Goal: Navigation & Orientation: Find specific page/section

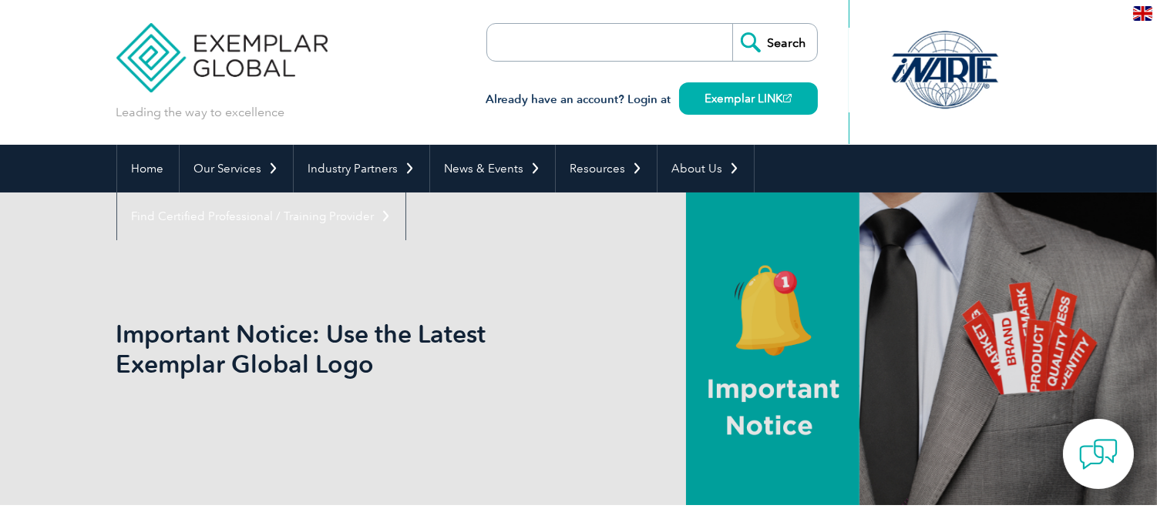
click at [235, 45] on img at bounding box center [222, 46] width 212 height 92
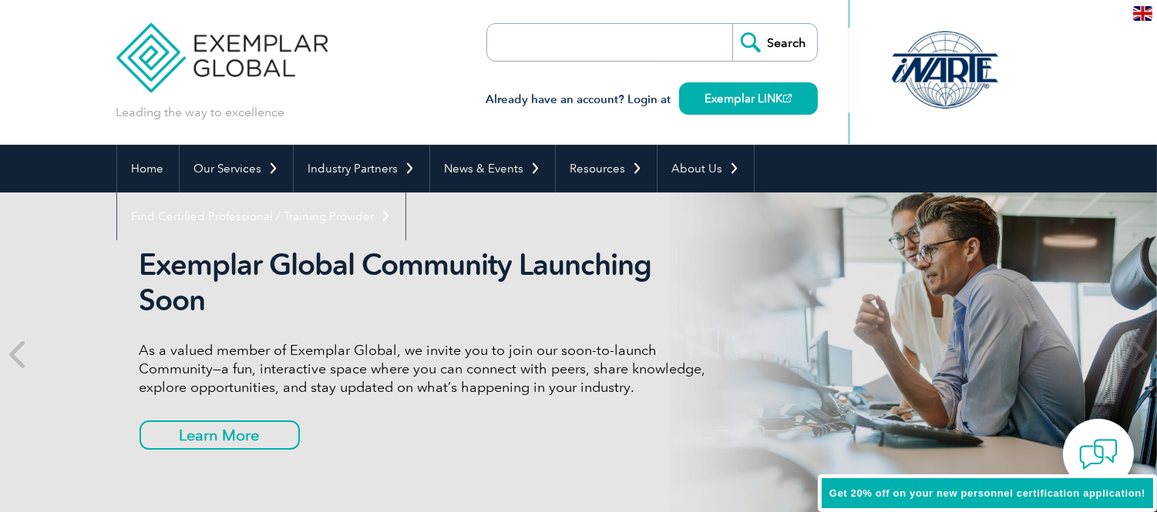
click at [241, 69] on header "Leading the way to excellence Search" at bounding box center [578, 72] width 1157 height 145
click at [370, 126] on div "Leading the way to excellence Search" at bounding box center [578, 72] width 925 height 145
drag, startPoint x: 109, startPoint y: 19, endPoint x: 297, endPoint y: 96, distance: 202.9
click at [297, 96] on header "Leading the way to excellence Search" at bounding box center [578, 72] width 1157 height 145
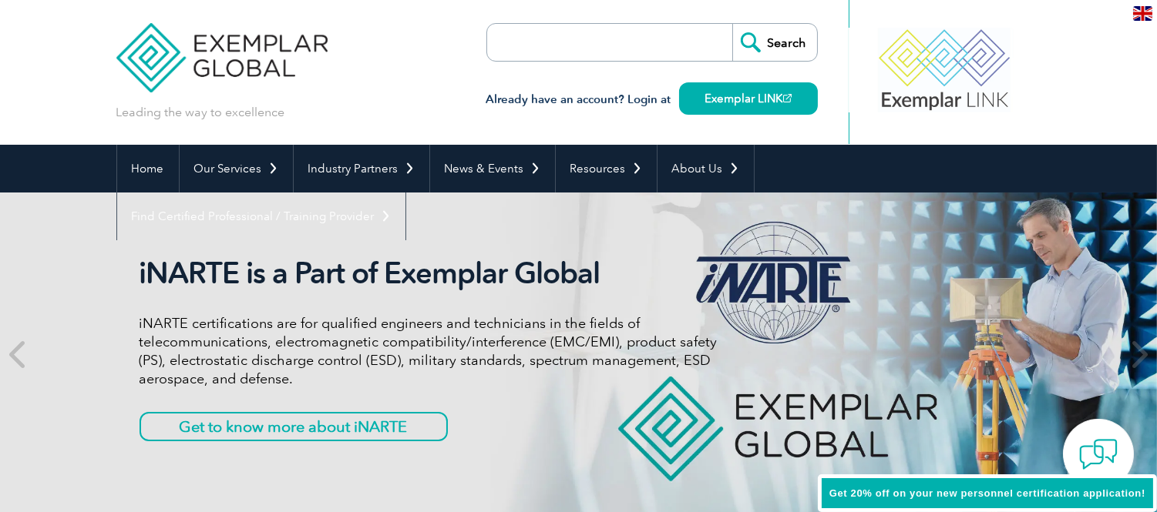
click at [175, 118] on p "Leading the way to excellence" at bounding box center [200, 112] width 169 height 17
click at [291, 112] on div "Leading the way to excellence" at bounding box center [222, 60] width 212 height 121
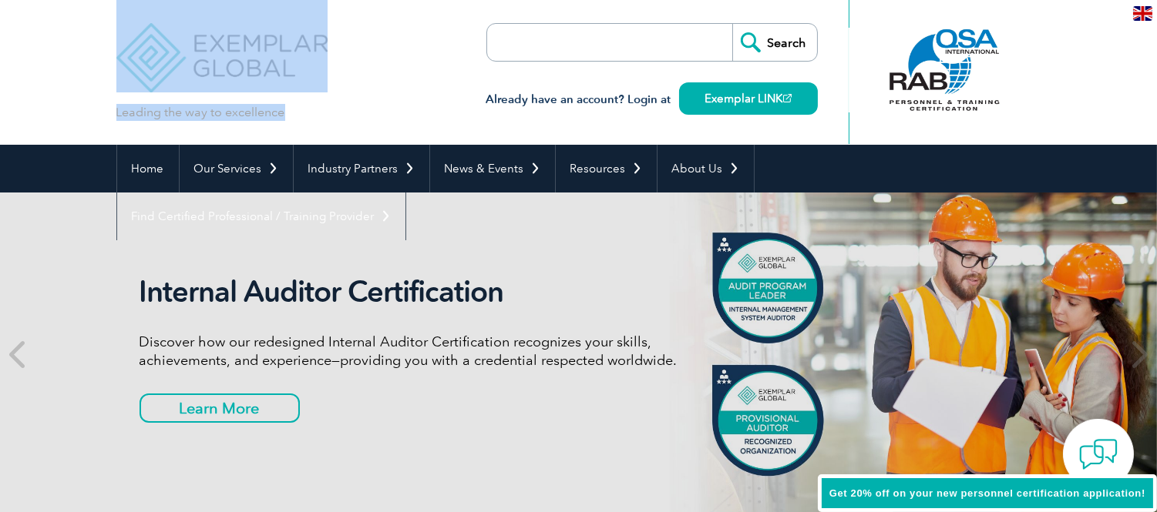
drag, startPoint x: 282, startPoint y: 112, endPoint x: 124, endPoint y: 59, distance: 166.4
click at [124, 59] on div "Leading the way to excellence" at bounding box center [222, 60] width 212 height 121
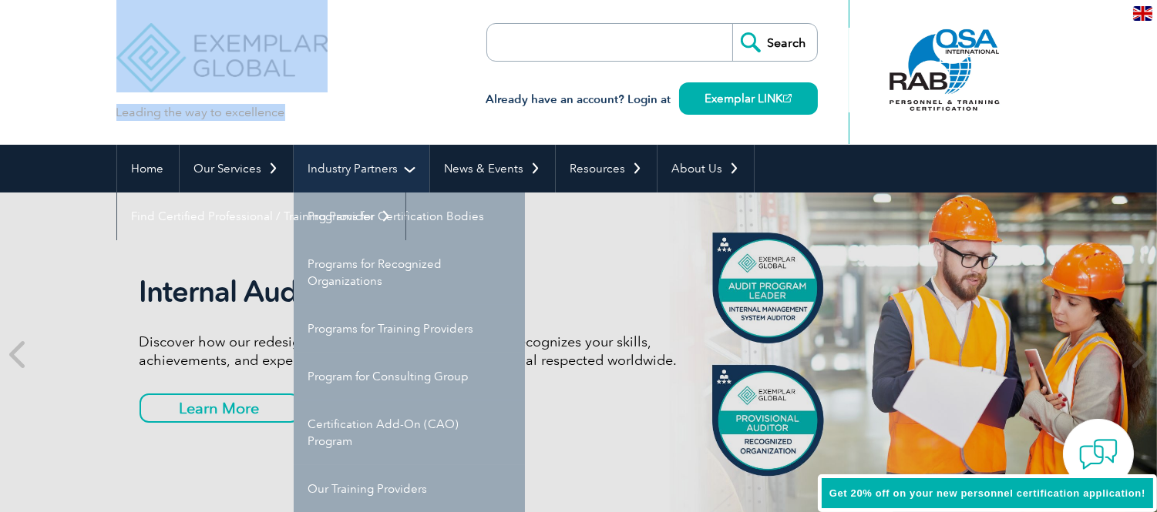
copy div "Leading the way to excellence"
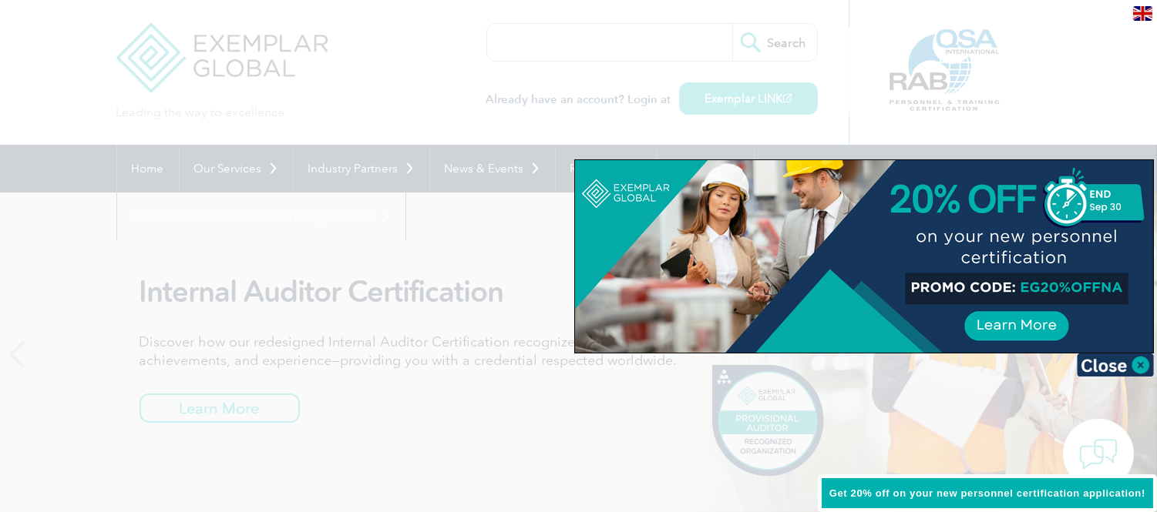
click at [397, 85] on div at bounding box center [578, 256] width 1157 height 512
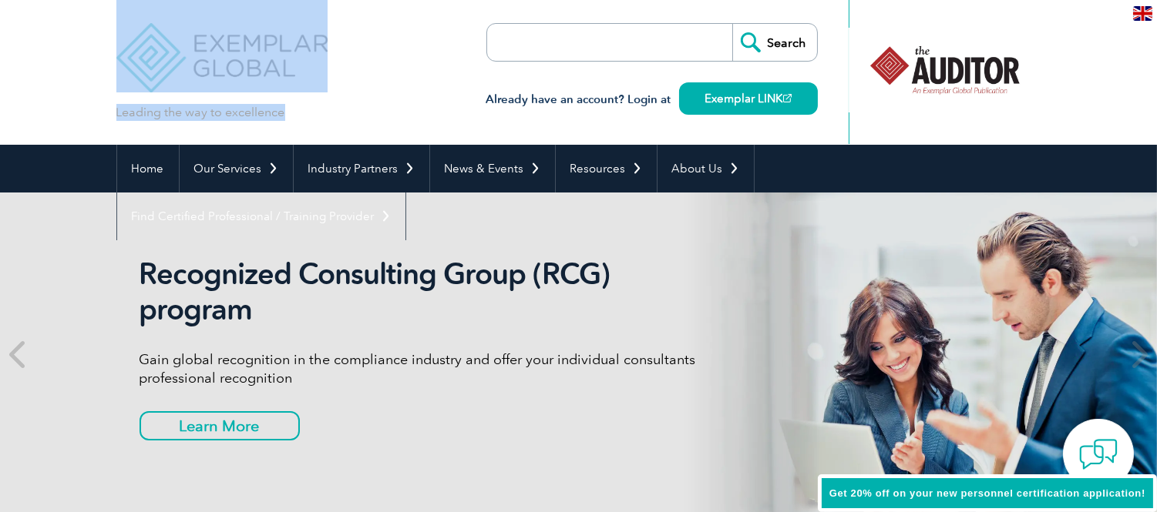
drag, startPoint x: 282, startPoint y: 112, endPoint x: 198, endPoint y: 85, distance: 88.2
click at [198, 85] on div "Leading the way to excellence" at bounding box center [222, 60] width 212 height 121
copy div "Leading the way to excellence"
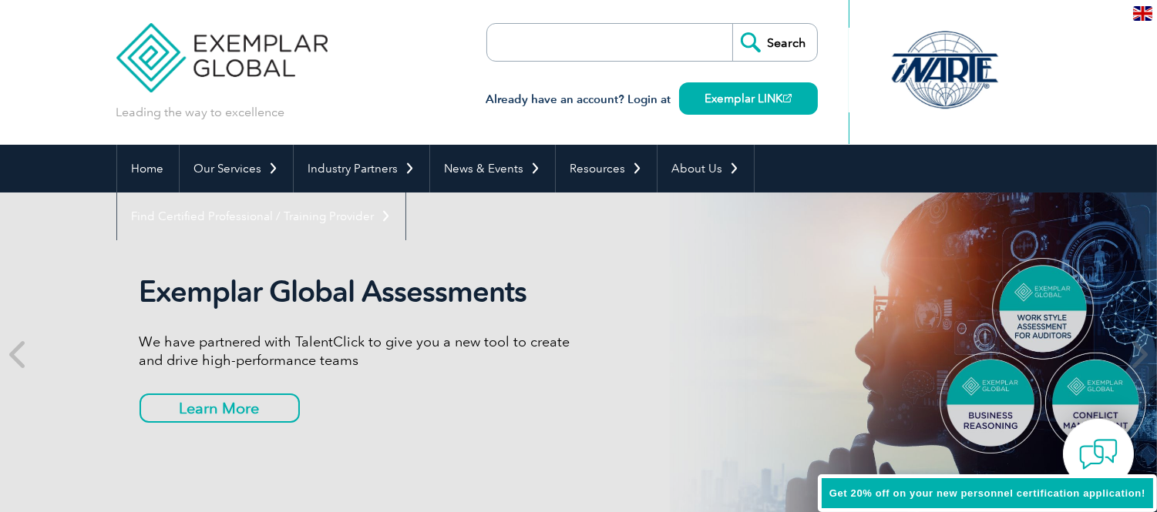
click at [371, 48] on div "Leading the way to excellence Search" at bounding box center [578, 72] width 925 height 145
click at [214, 48] on img at bounding box center [222, 46] width 212 height 92
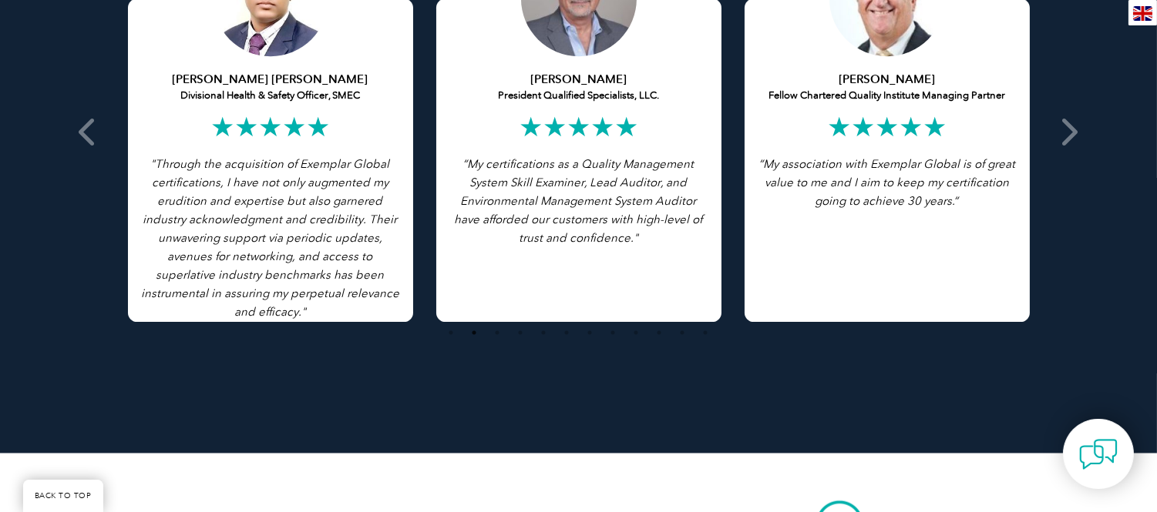
scroll to position [2996, 0]
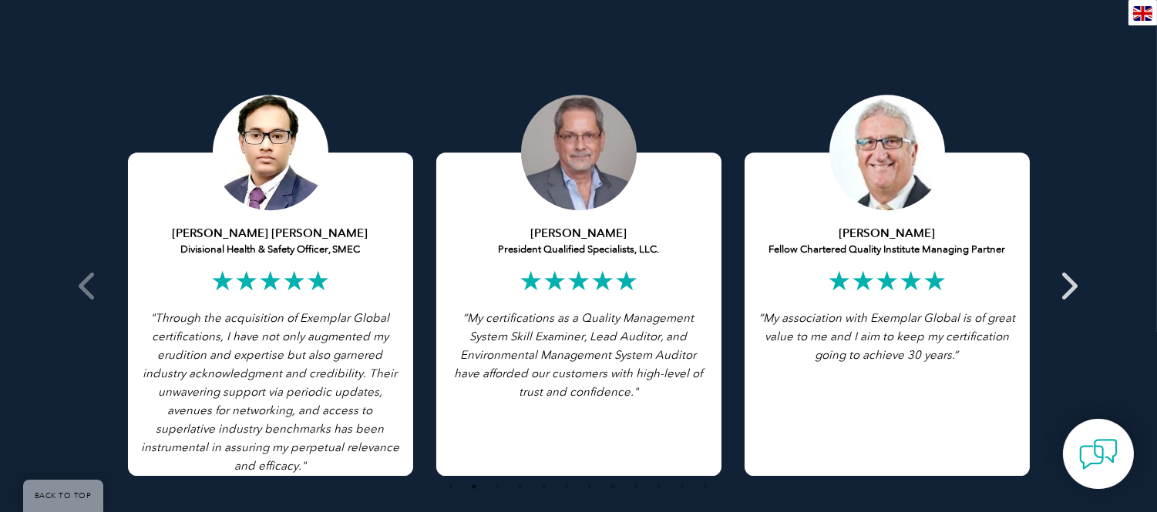
click at [1077, 286] on icon at bounding box center [1068, 286] width 19 height 0
click at [1061, 286] on icon at bounding box center [1068, 286] width 19 height 0
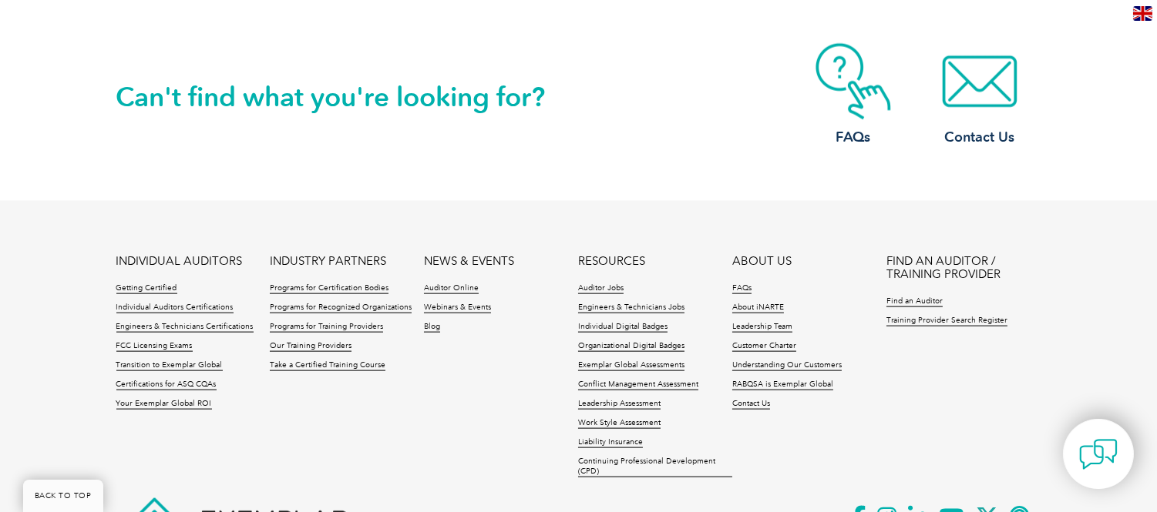
scroll to position [3715, 0]
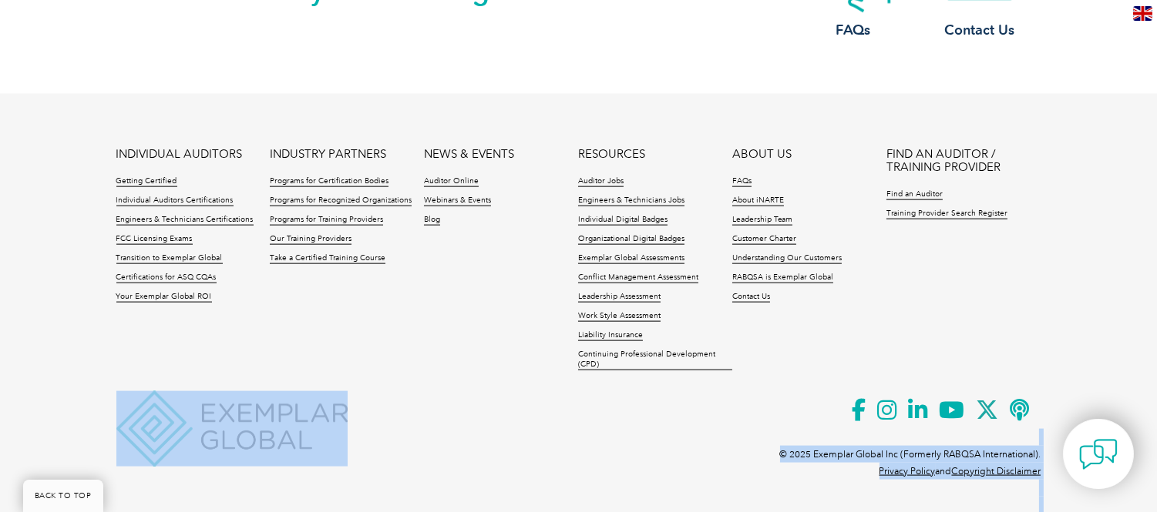
drag, startPoint x: 106, startPoint y: 371, endPoint x: 241, endPoint y: 422, distance: 143.9
click at [240, 422] on footer "INDIVIDUAL AUDITORS Getting Certified Individual Auditors Certifications Engine…" at bounding box center [578, 299] width 1157 height 410
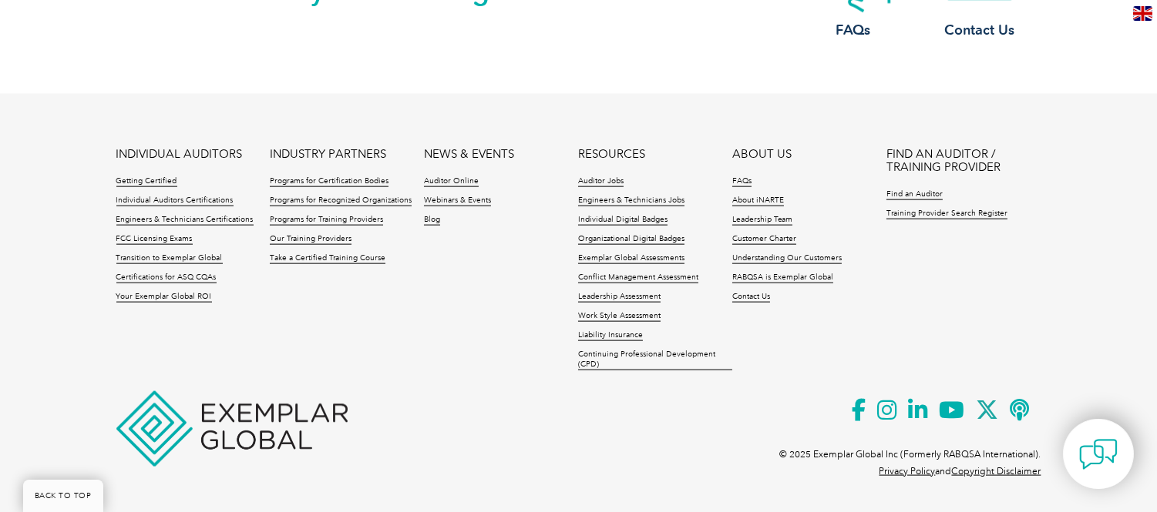
drag, startPoint x: 366, startPoint y: 372, endPoint x: 313, endPoint y: 385, distance: 54.8
click at [358, 375] on ul "INDIVIDUAL AUDITORS Getting Certified Individual Auditors Certifications Engine…" at bounding box center [578, 263] width 925 height 231
click at [240, 409] on img at bounding box center [231, 429] width 231 height 76
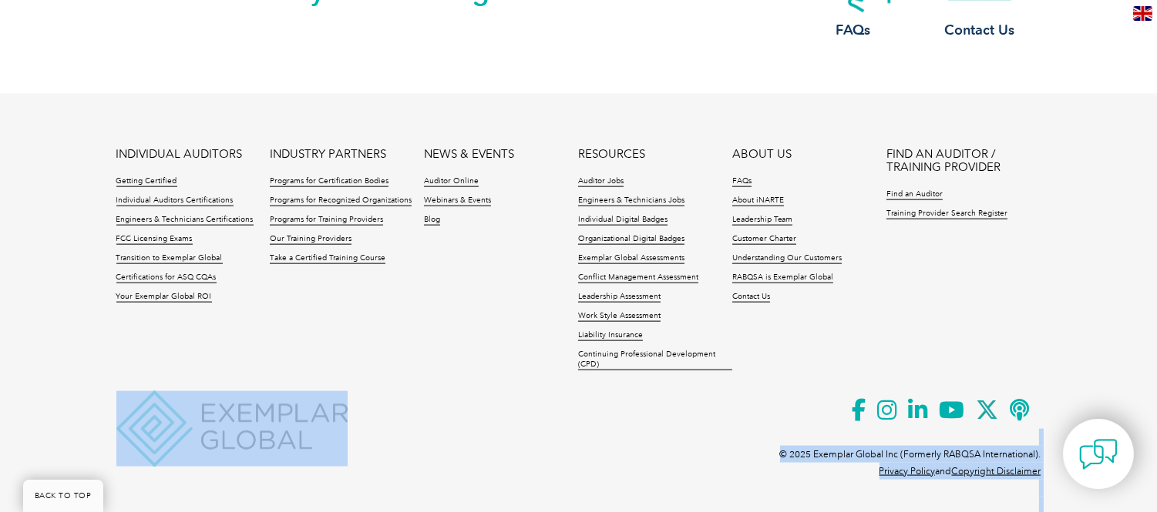
drag, startPoint x: 106, startPoint y: 383, endPoint x: 225, endPoint y: 426, distance: 126.3
click at [225, 426] on footer "INDIVIDUAL AUDITORS Getting Certified Individual Auditors Certifications Engine…" at bounding box center [578, 299] width 1157 height 410
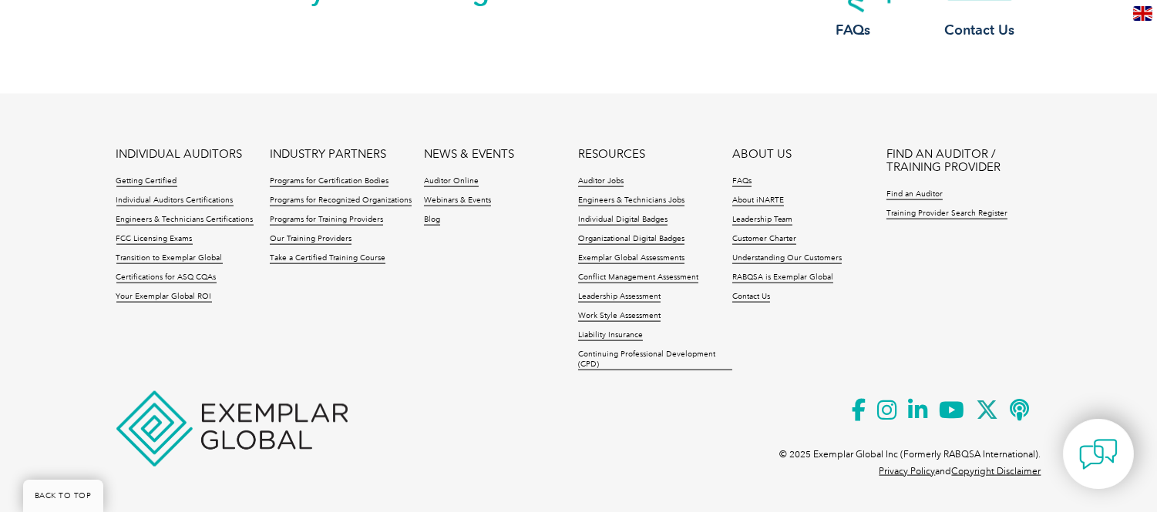
click at [725, 428] on p at bounding box center [578, 429] width 925 height 17
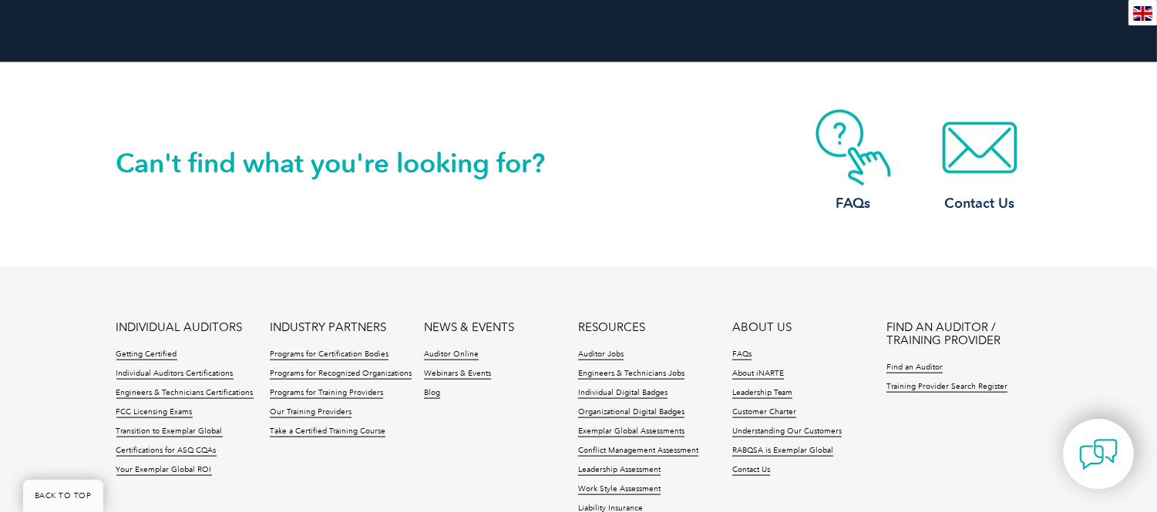
scroll to position [3372, 0]
